Goal: Check status: Check status

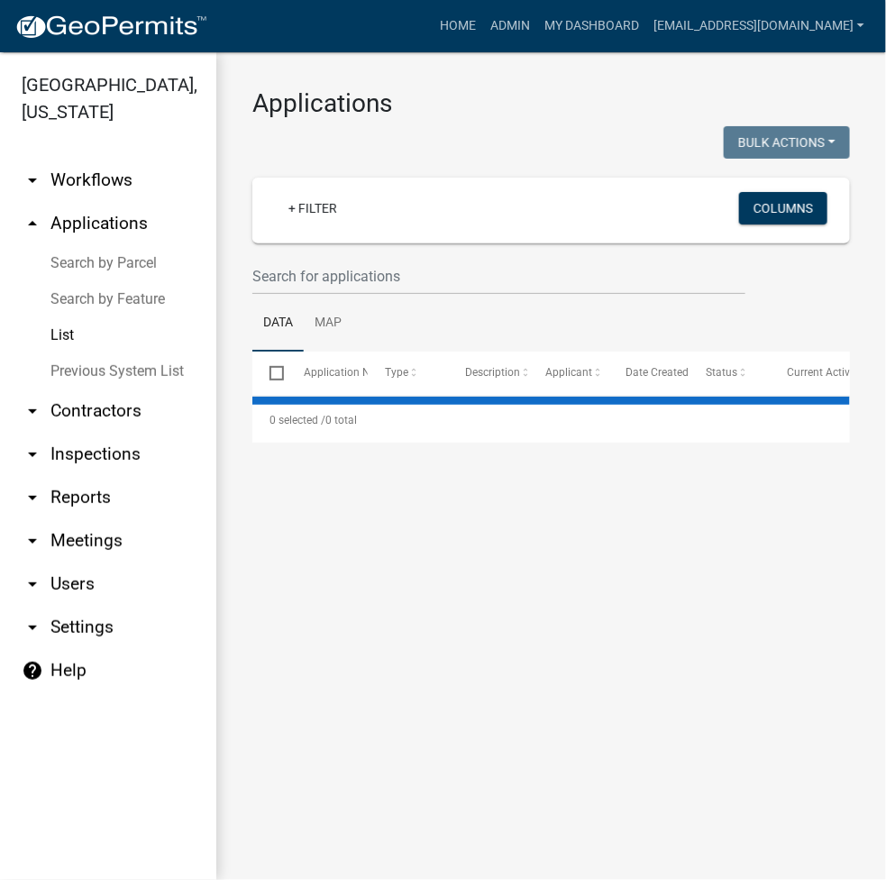
select select "3: 100"
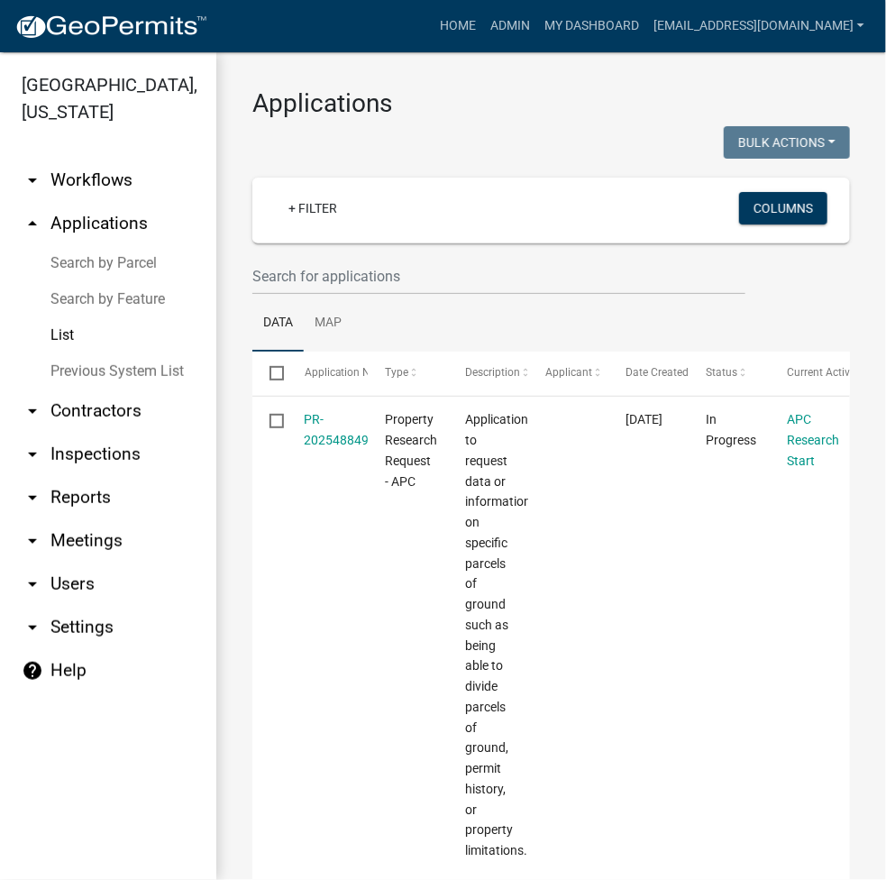
click at [76, 266] on link "Search by Parcel" at bounding box center [108, 263] width 216 height 36
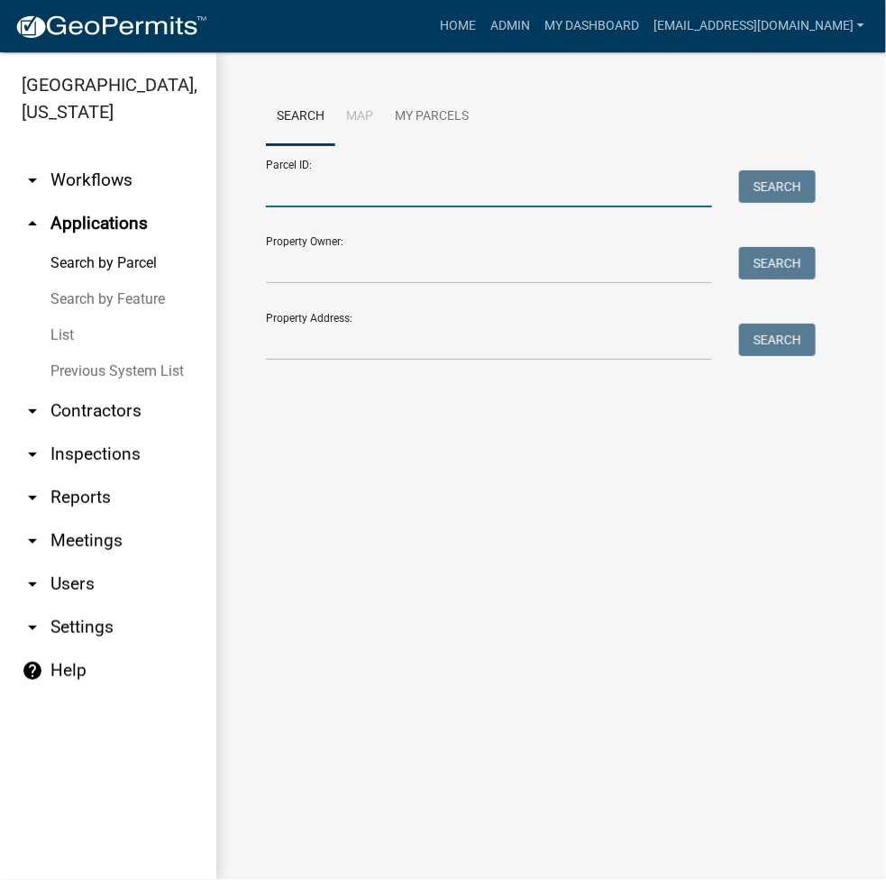
click at [361, 193] on input "Parcel ID:" at bounding box center [489, 188] width 446 height 37
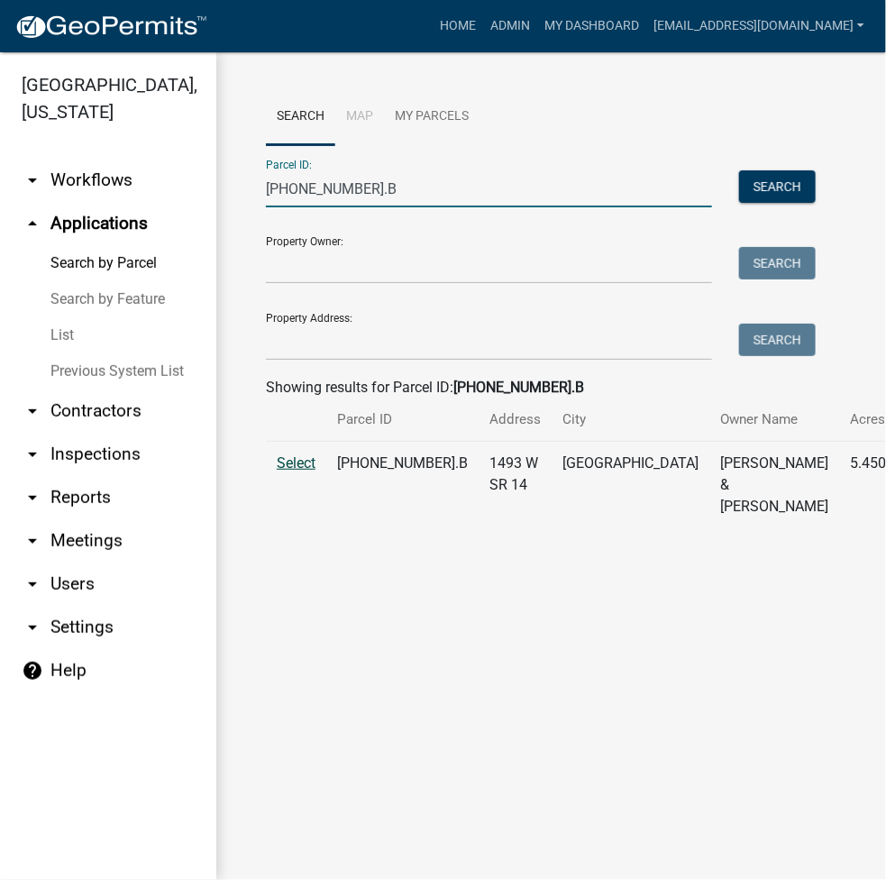
type input "[PHONE_NUMBER].B"
click at [280, 471] on span "Select" at bounding box center [296, 462] width 39 height 17
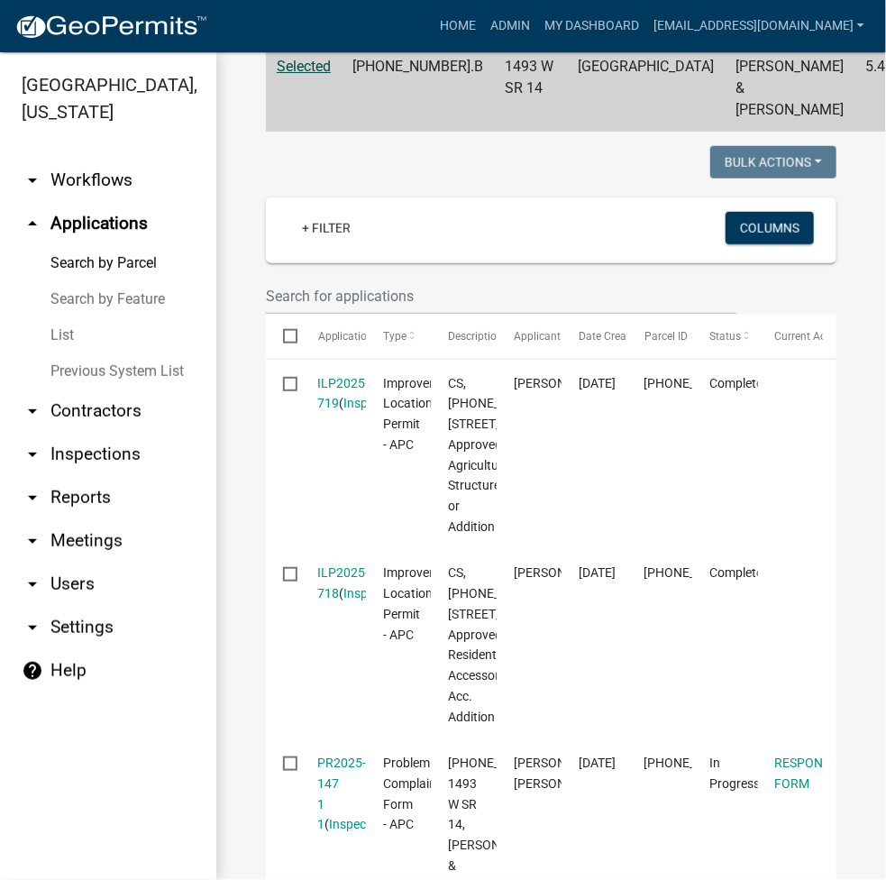
scroll to position [480, 0]
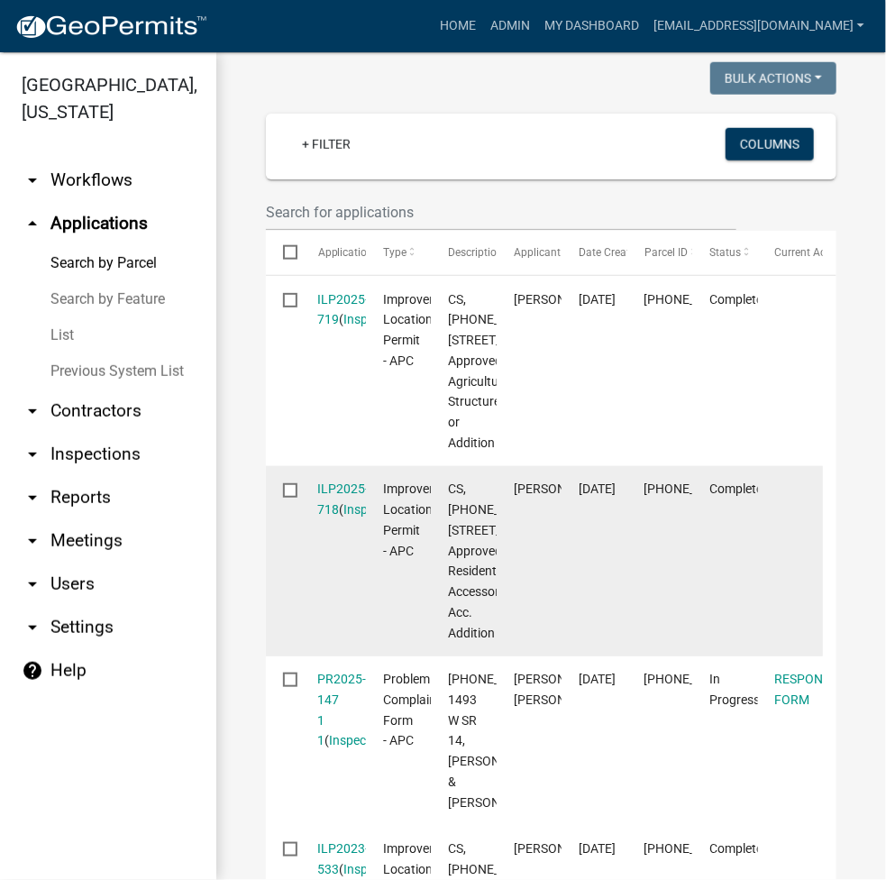
click at [817, 656] on datatable-body-cell at bounding box center [790, 561] width 65 height 190
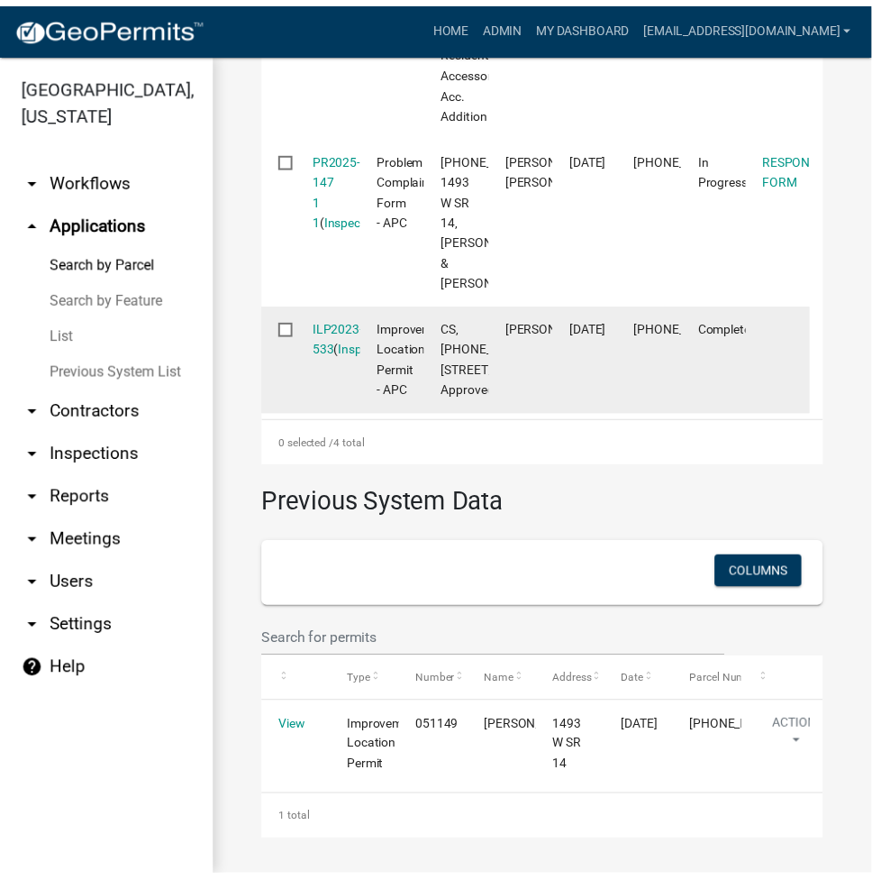
scroll to position [0, 0]
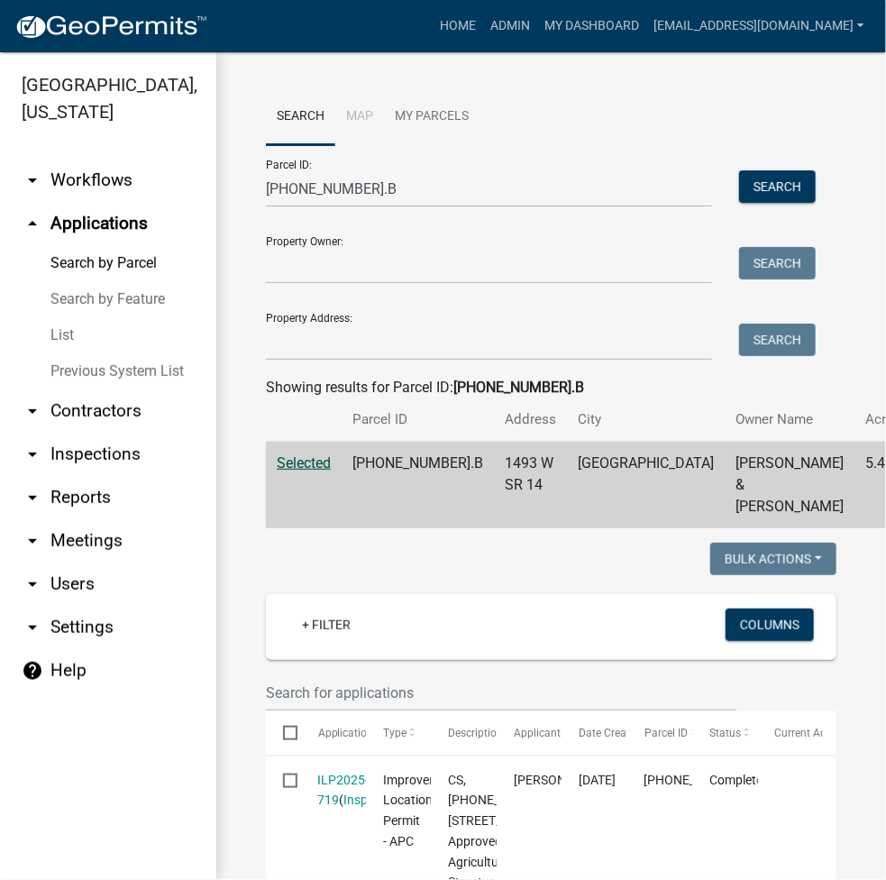
click at [60, 330] on link "List" at bounding box center [108, 335] width 216 height 36
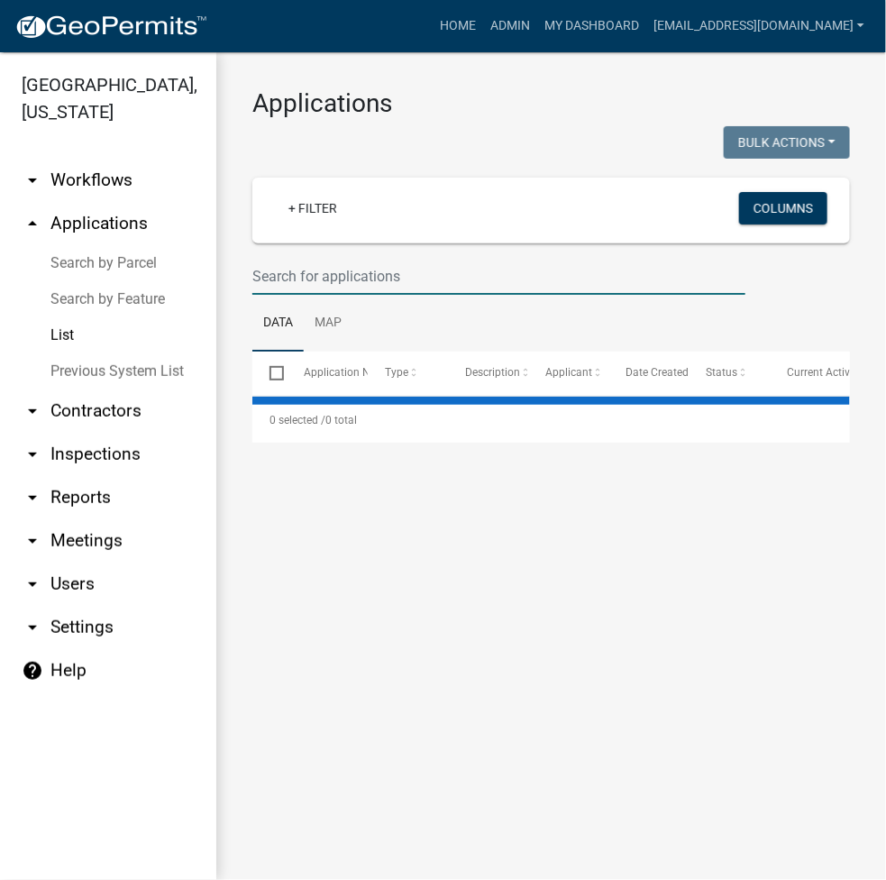
click at [330, 275] on input "text" at bounding box center [498, 276] width 493 height 37
select select "3: 100"
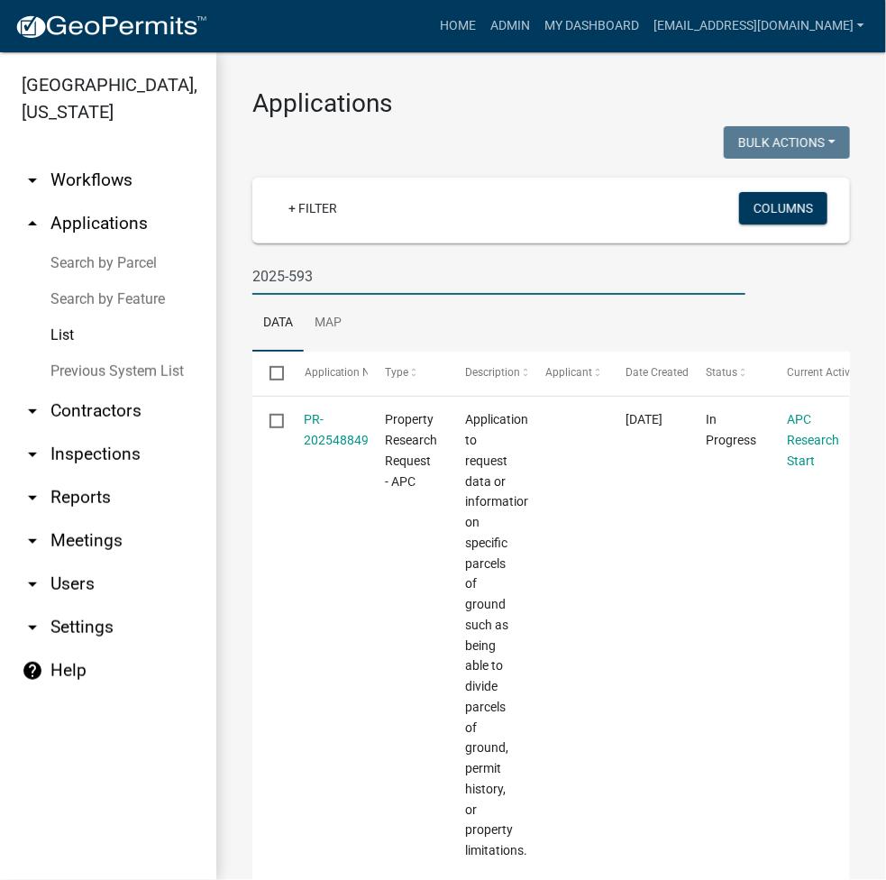
type input "2025-593"
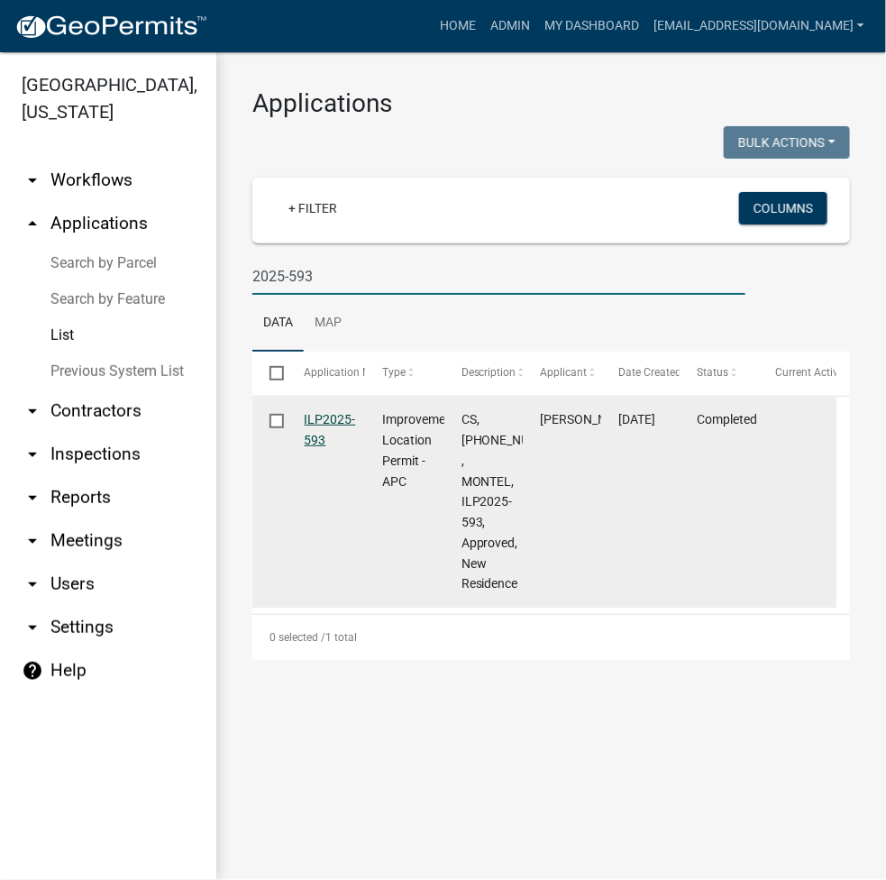
click at [329, 424] on link "ILP2025-593" at bounding box center [330, 429] width 51 height 35
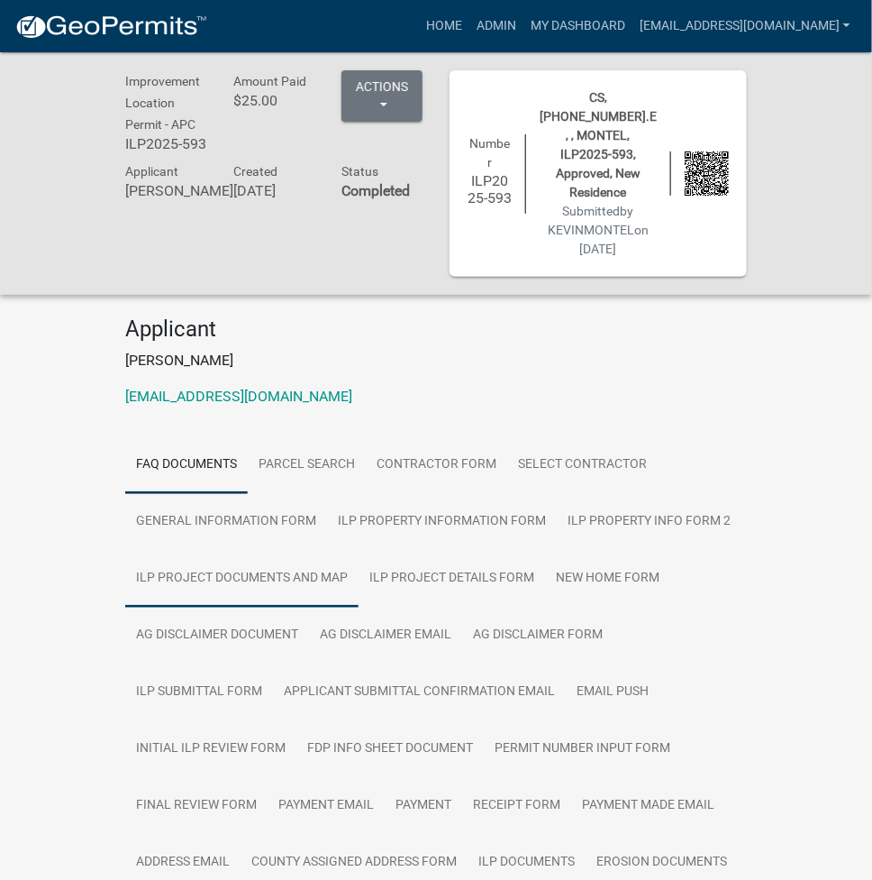
click at [259, 550] on link "ILP Project Documents and Map" at bounding box center [241, 579] width 233 height 58
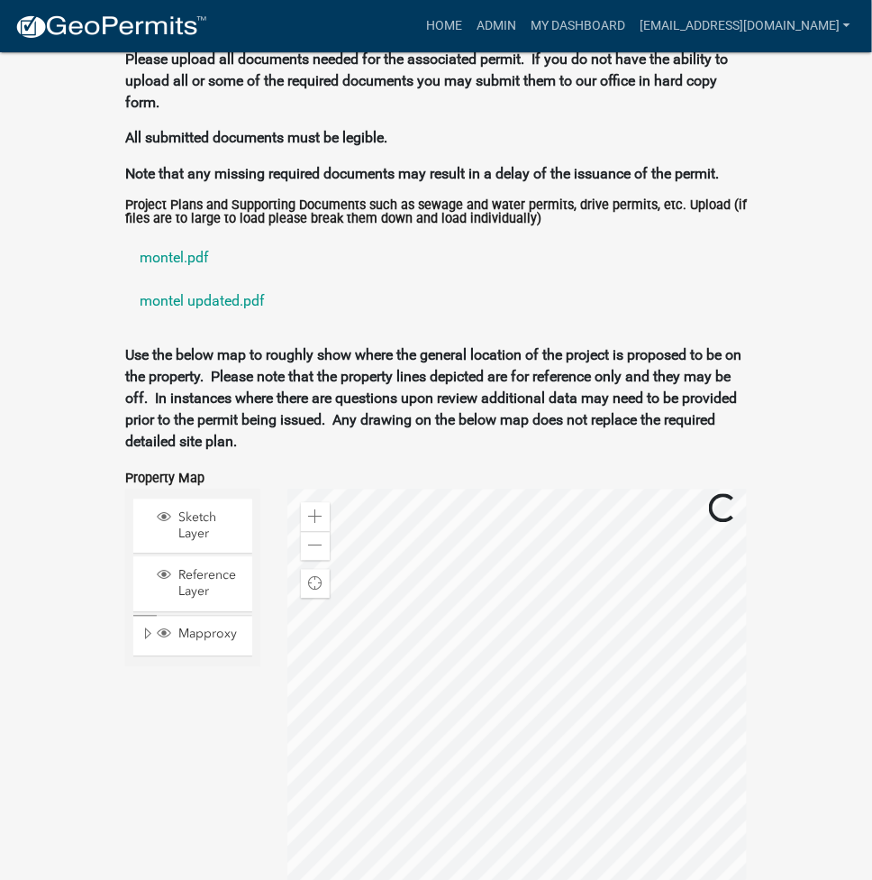
scroll to position [2572, 0]
